Goal: Communication & Community: Answer question/provide support

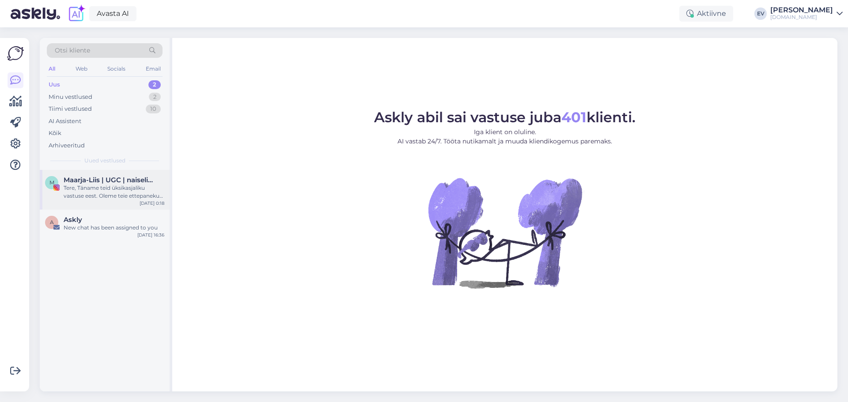
click at [92, 179] on span "Maarja-Liis | UGC | naiselikkus | tervis | ilu | reisimine" at bounding box center [110, 180] width 92 height 8
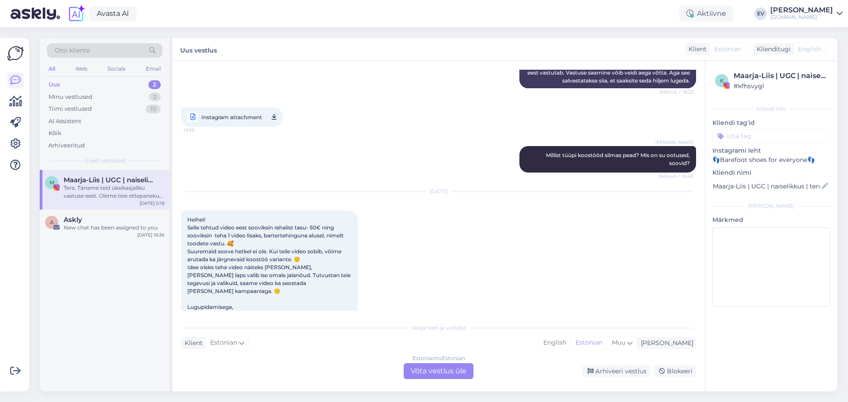
scroll to position [557, 0]
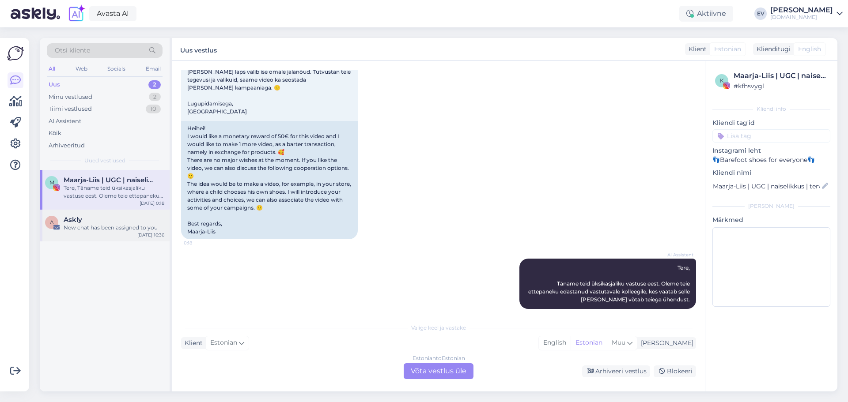
drag, startPoint x: 111, startPoint y: 224, endPoint x: 156, endPoint y: 229, distance: 45.4
click at [111, 224] on div "Askly New chat has been assigned to you" at bounding box center [114, 224] width 101 height 16
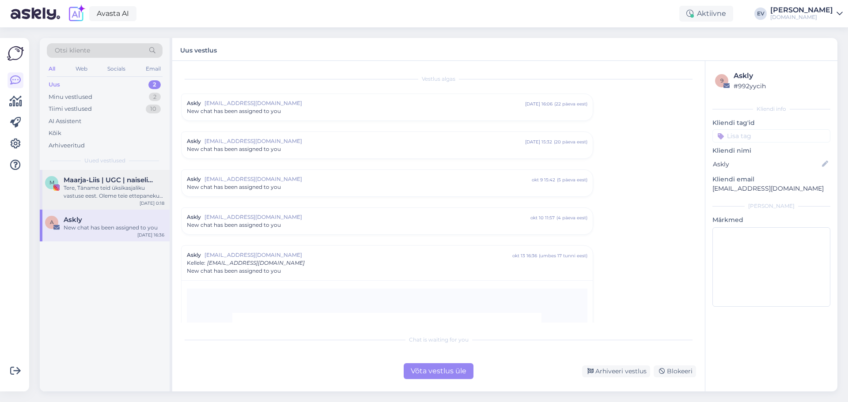
click at [124, 187] on div "Tere, Täname teid üksikasjaliku vastuse eest. Oleme teie ettepaneku edastanud v…" at bounding box center [114, 192] width 101 height 16
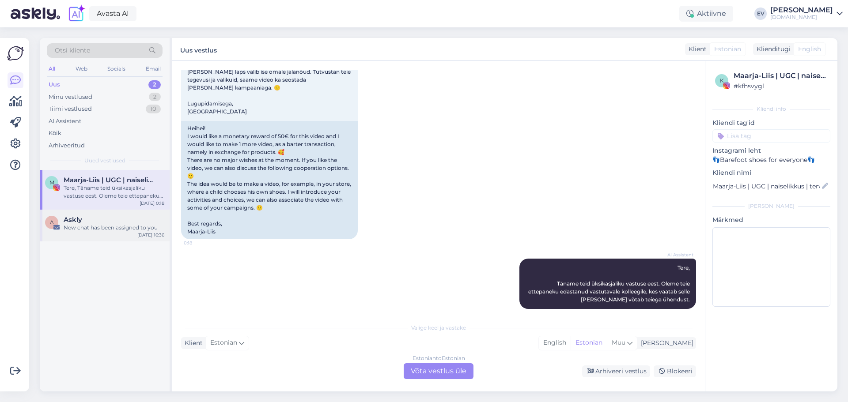
click at [117, 225] on div "New chat has been assigned to you" at bounding box center [114, 228] width 101 height 8
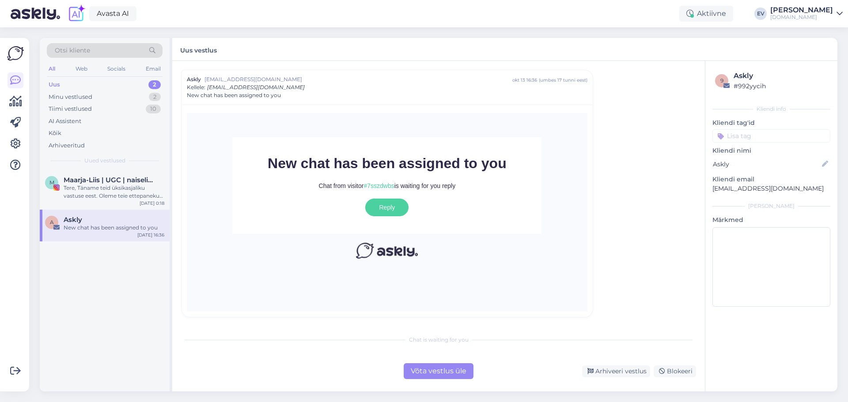
click at [431, 372] on div "Võta vestlus üle" at bounding box center [439, 372] width 70 height 16
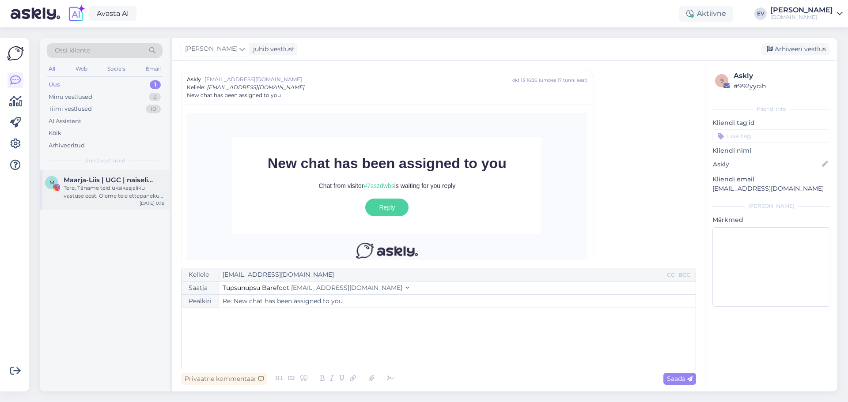
click at [98, 185] on div "Tere, Täname teid üksikasjaliku vastuse eest. Oleme teie ettepaneku edastanud v…" at bounding box center [114, 192] width 101 height 16
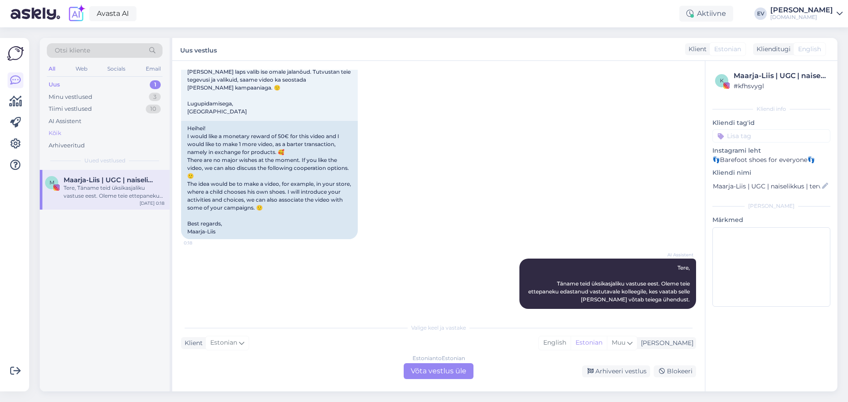
click at [80, 129] on div "Kõik" at bounding box center [105, 133] width 116 height 12
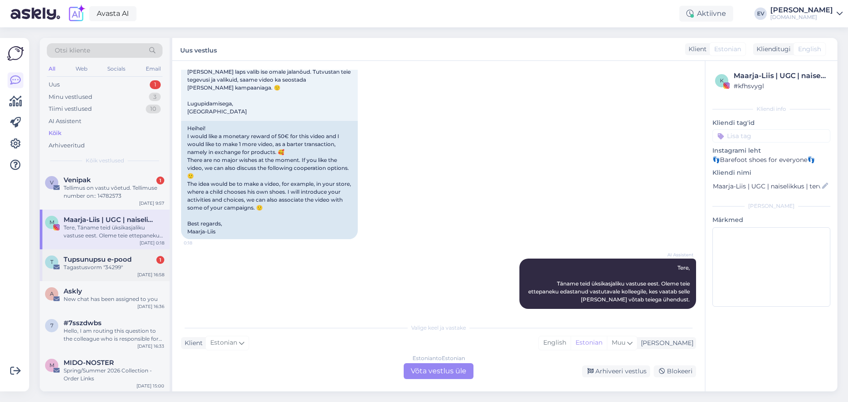
click at [107, 271] on div "Tagastusvorm "34299"" at bounding box center [114, 268] width 101 height 8
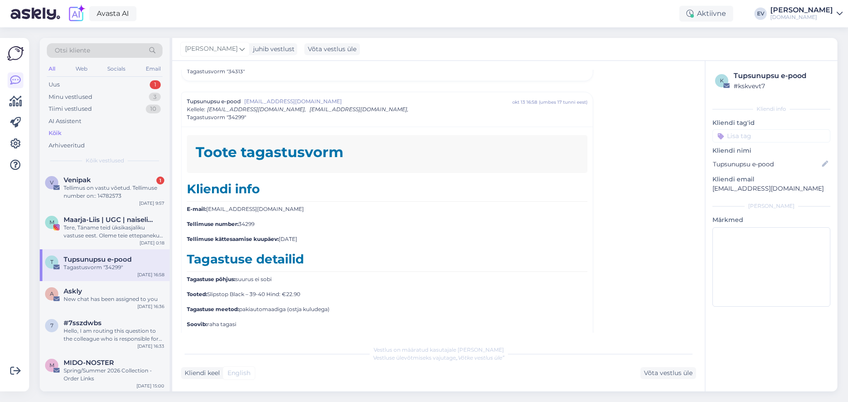
scroll to position [3800, 0]
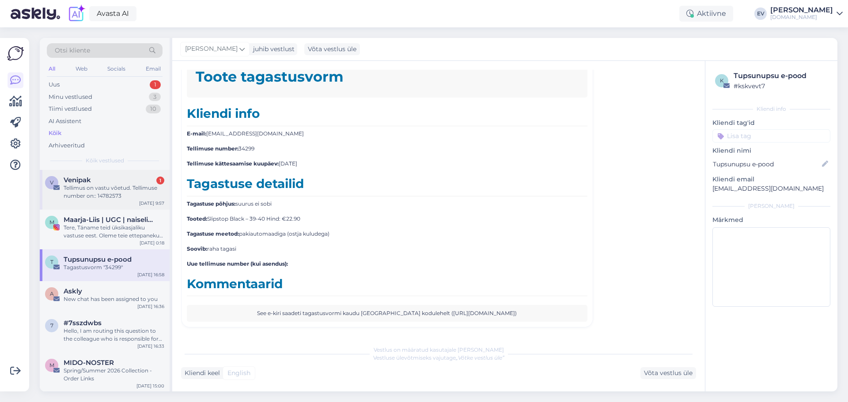
click at [102, 195] on div "Tellimus on vastu võetud. Tellimuse number on:: 14782573" at bounding box center [114, 192] width 101 height 16
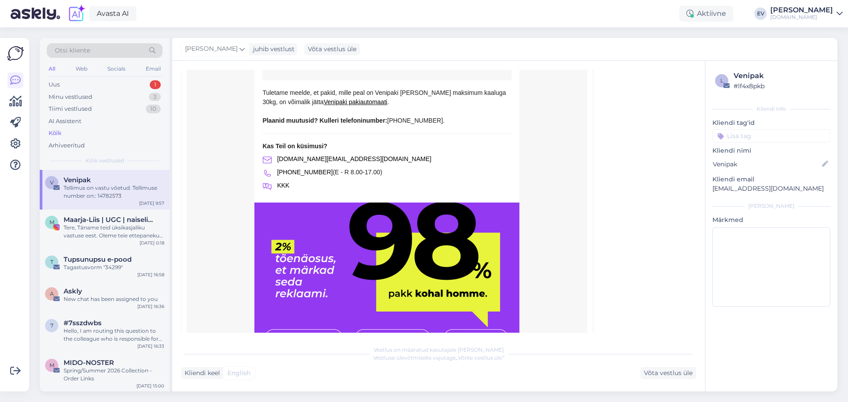
scroll to position [1725, 0]
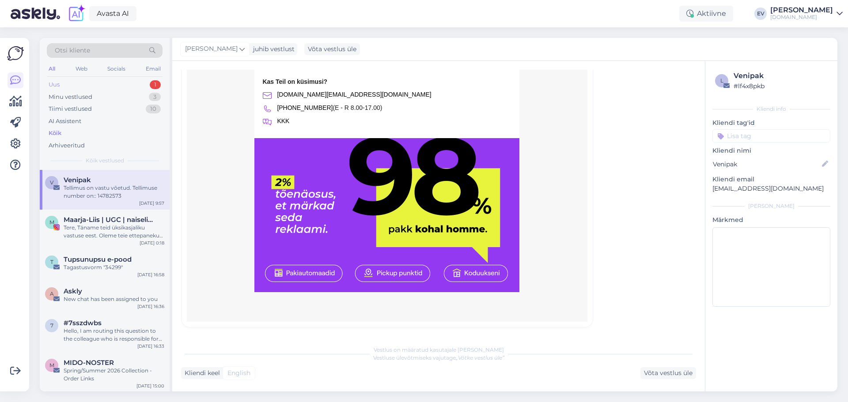
click at [91, 83] on div "Uus 1" at bounding box center [105, 85] width 116 height 12
